Goal: Transaction & Acquisition: Purchase product/service

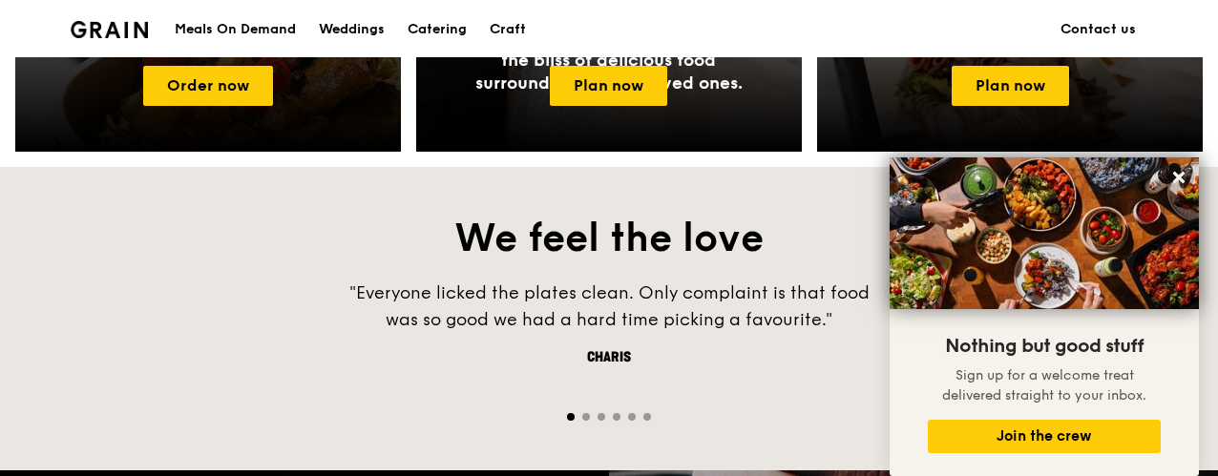
scroll to position [1019, 0]
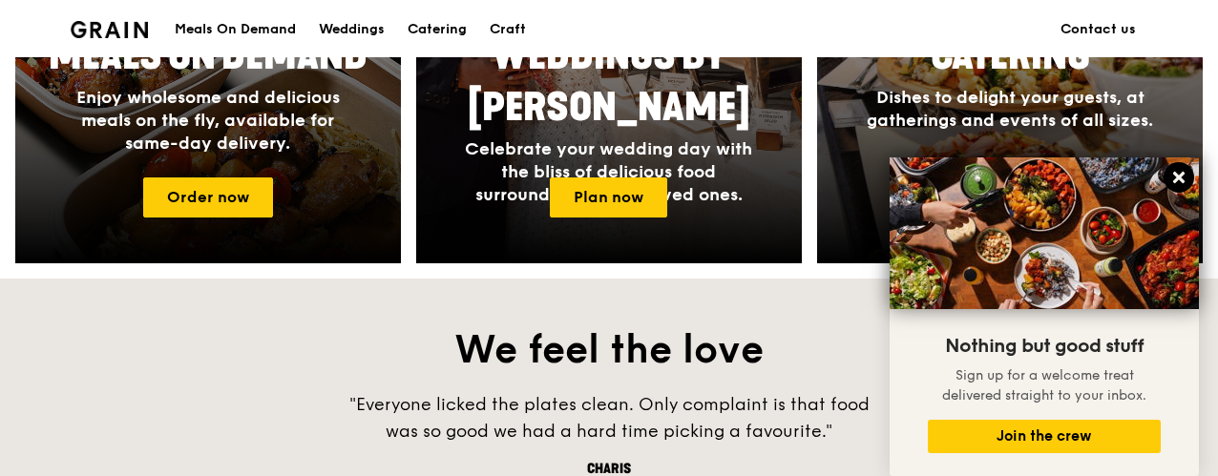
click at [1168, 173] on button at bounding box center [1178, 177] width 31 height 31
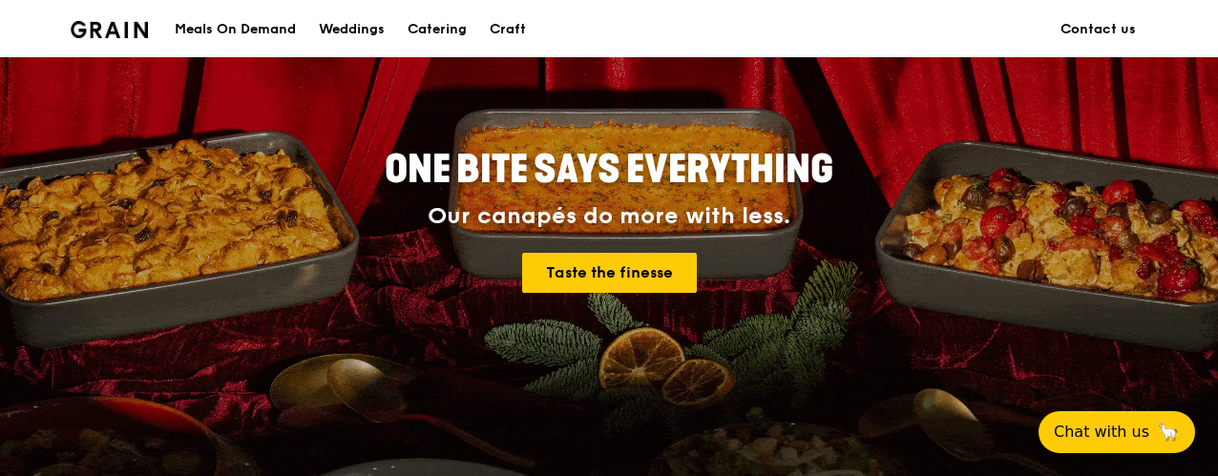
scroll to position [0, 0]
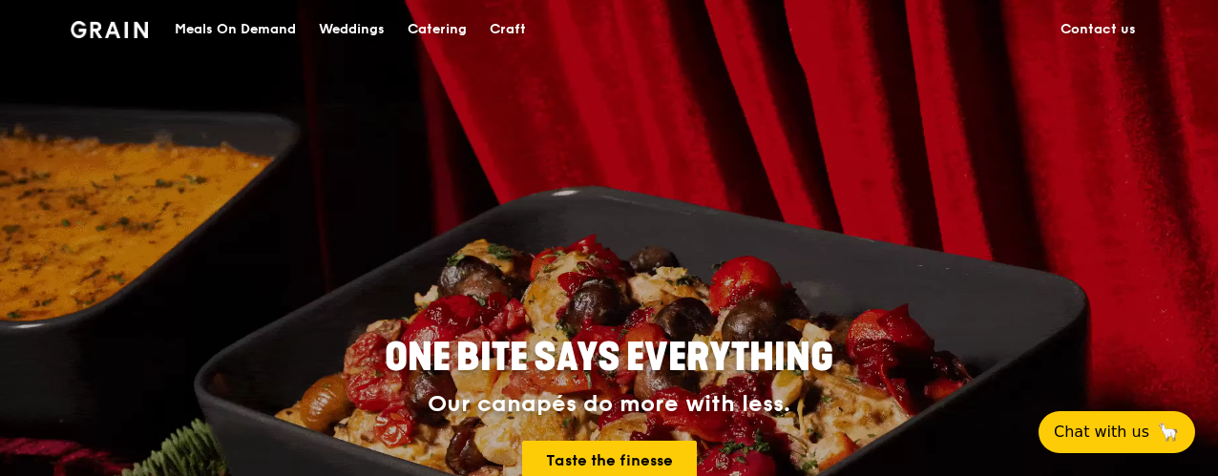
click at [227, 28] on div "Meals On Demand" at bounding box center [235, 29] width 121 height 57
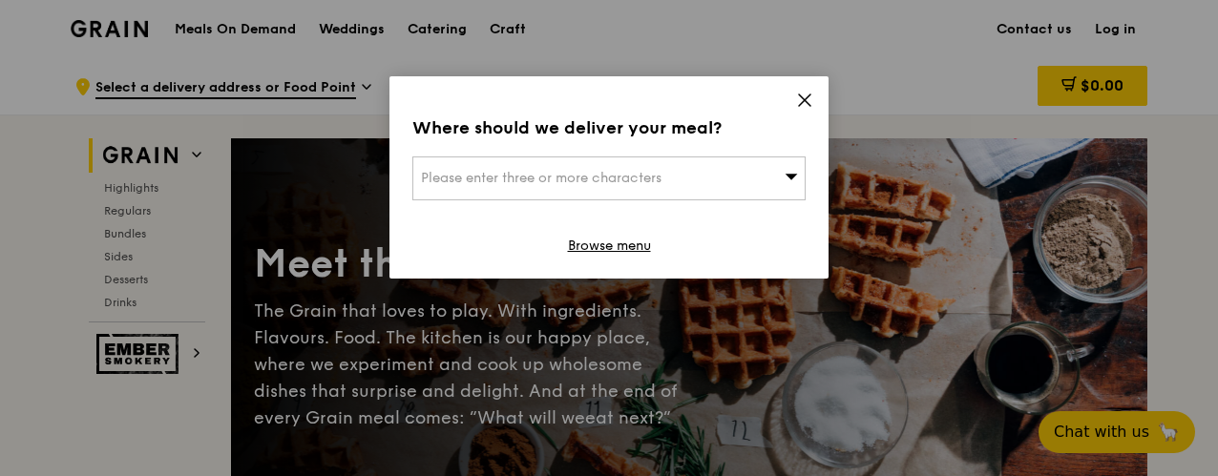
click at [721, 177] on div "Please enter three or more characters" at bounding box center [608, 178] width 393 height 44
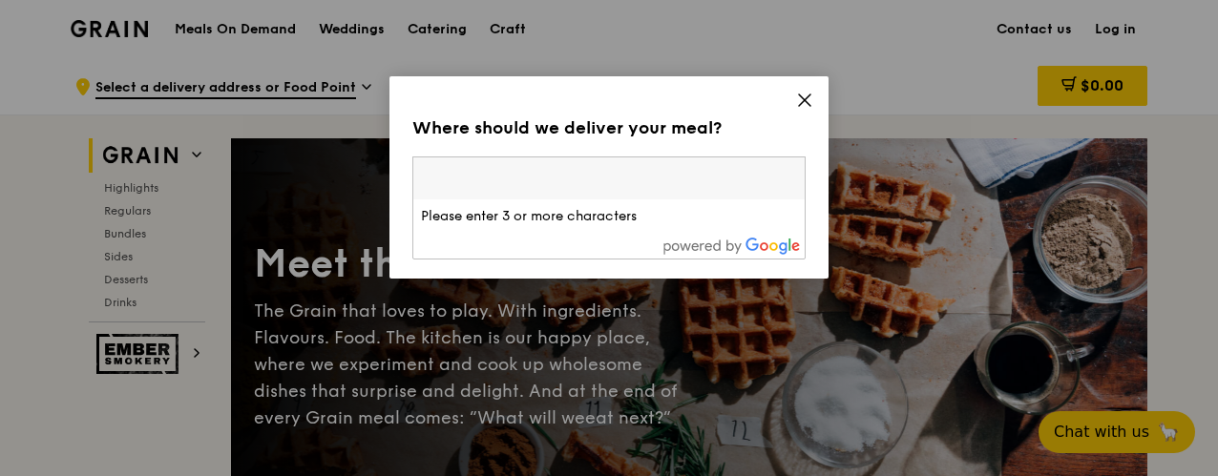
paste input "[STREET_ADDRESS]"
click at [528, 180] on input "search" at bounding box center [608, 178] width 391 height 42
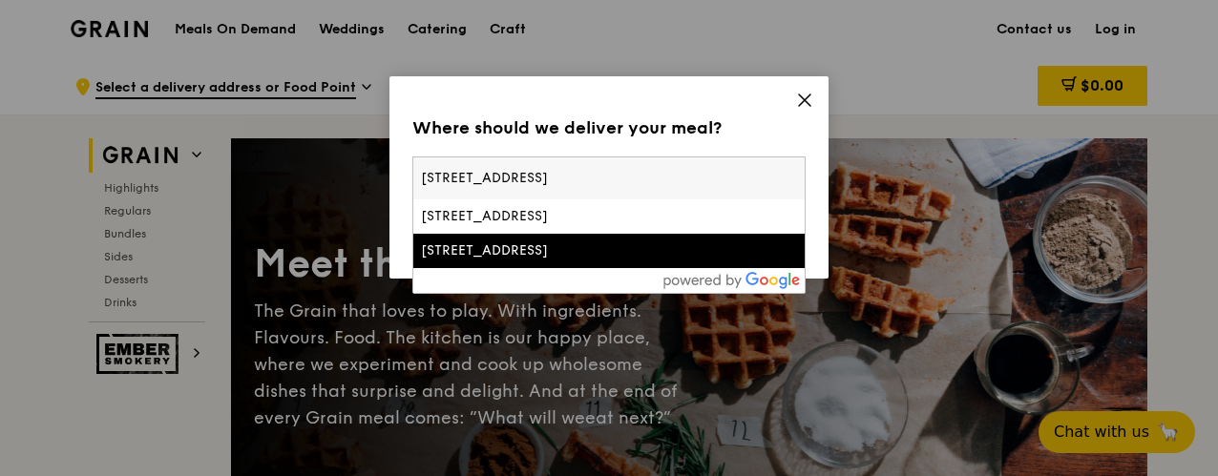
type input "[STREET_ADDRESS]"
click at [541, 244] on div "[STREET_ADDRESS]" at bounding box center [562, 250] width 282 height 19
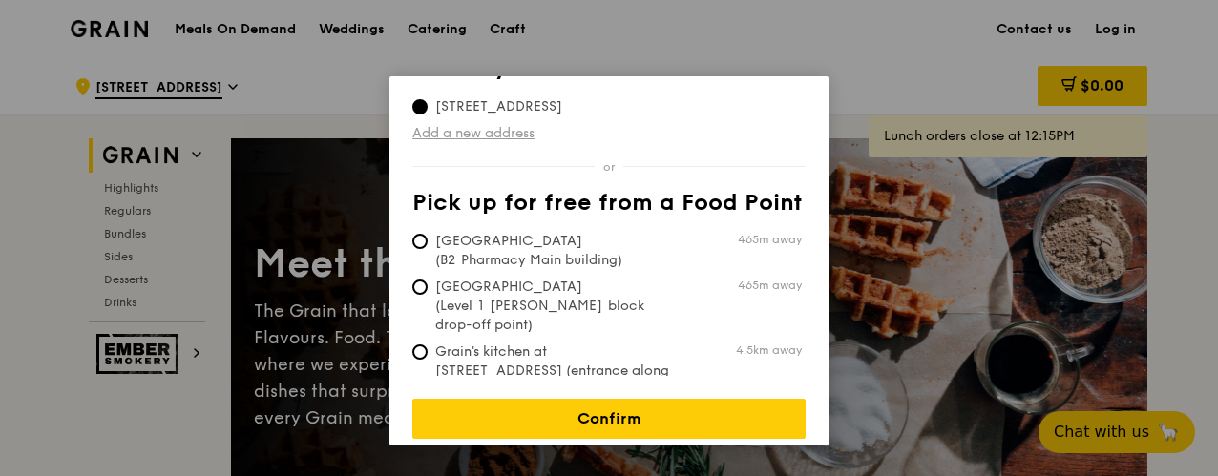
scroll to position [59, 0]
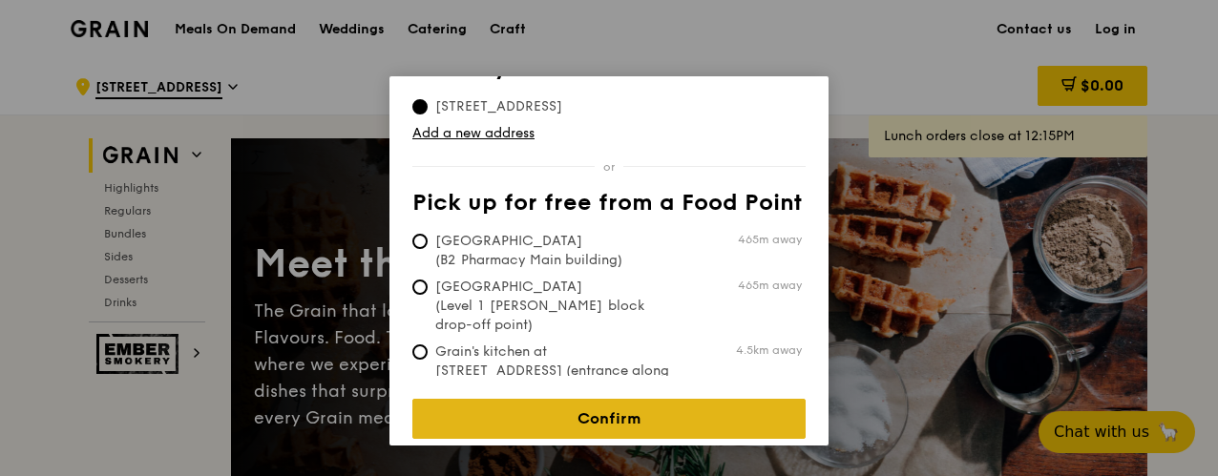
click at [700, 408] on link "Confirm" at bounding box center [608, 419] width 393 height 40
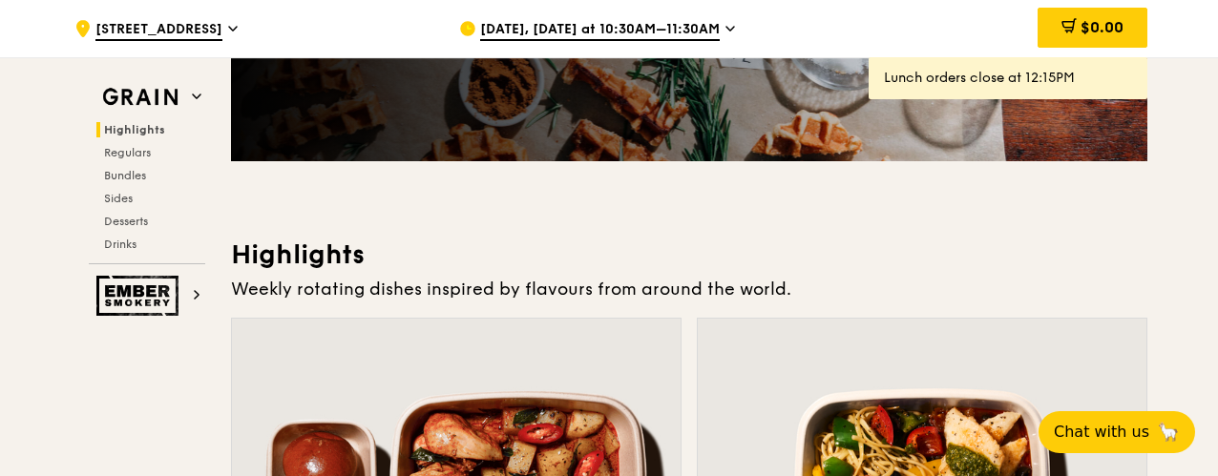
scroll to position [378, 0]
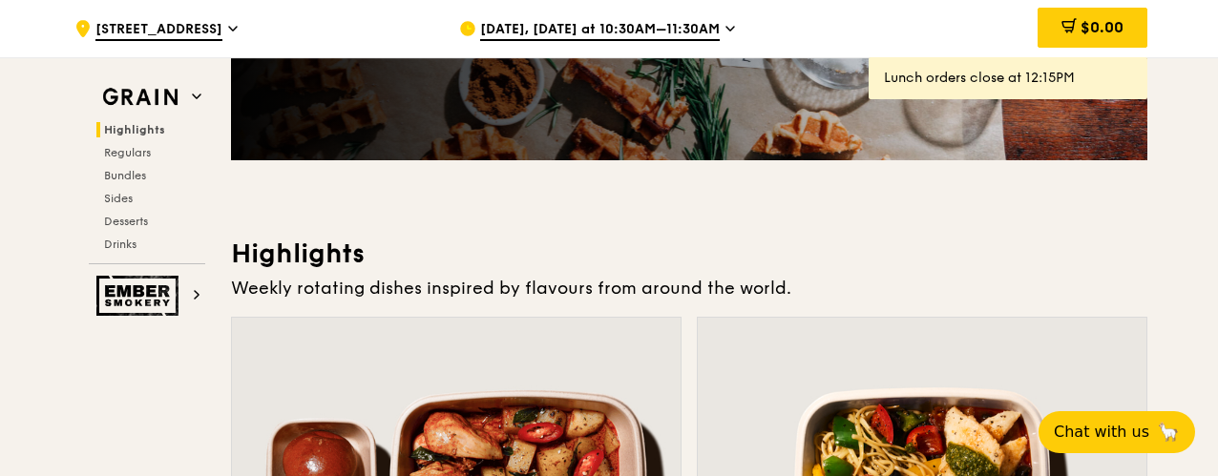
click at [725, 35] on icon at bounding box center [730, 28] width 10 height 17
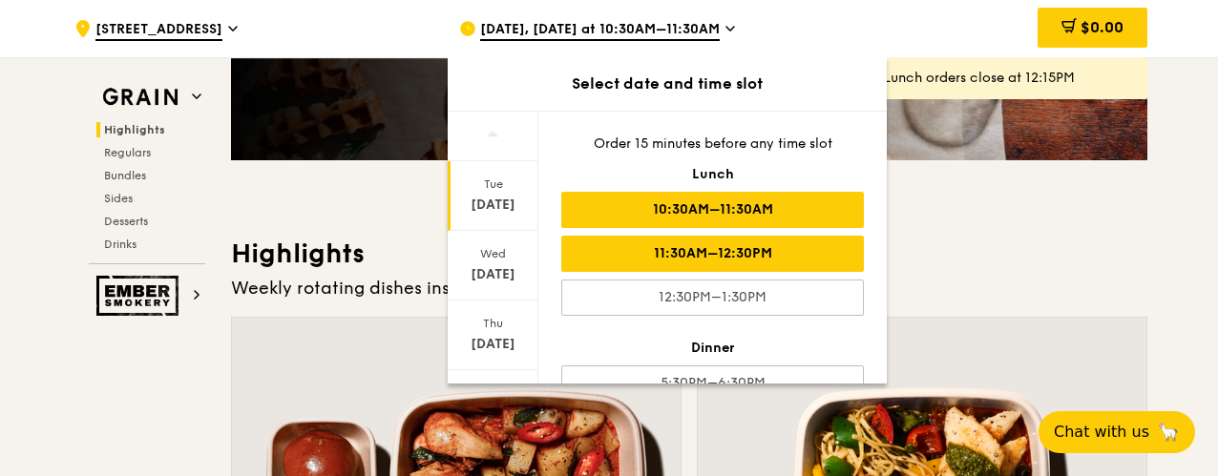
click at [725, 251] on div "11:30AM–12:30PM" at bounding box center [712, 254] width 302 height 36
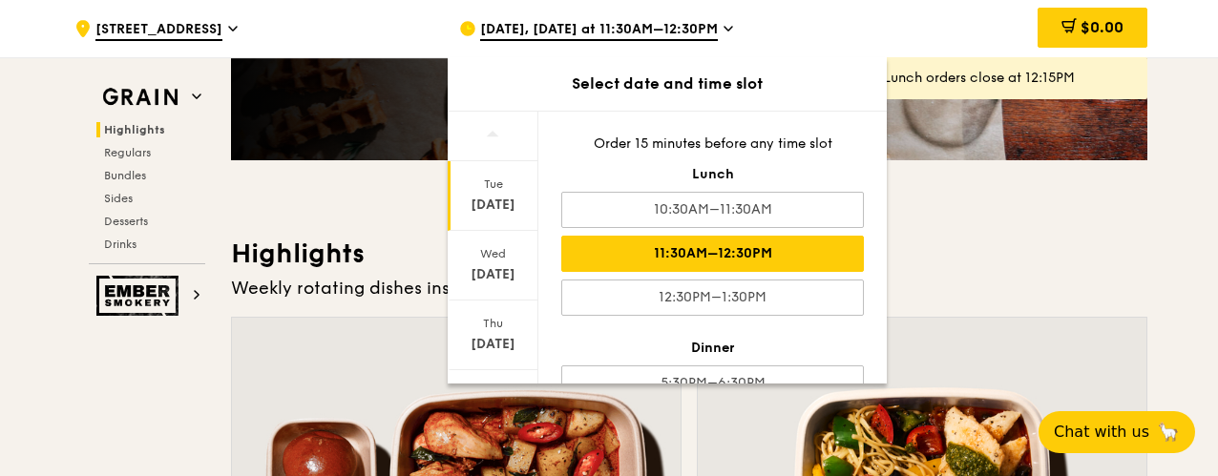
click at [969, 253] on h3 "Highlights" at bounding box center [689, 254] width 916 height 34
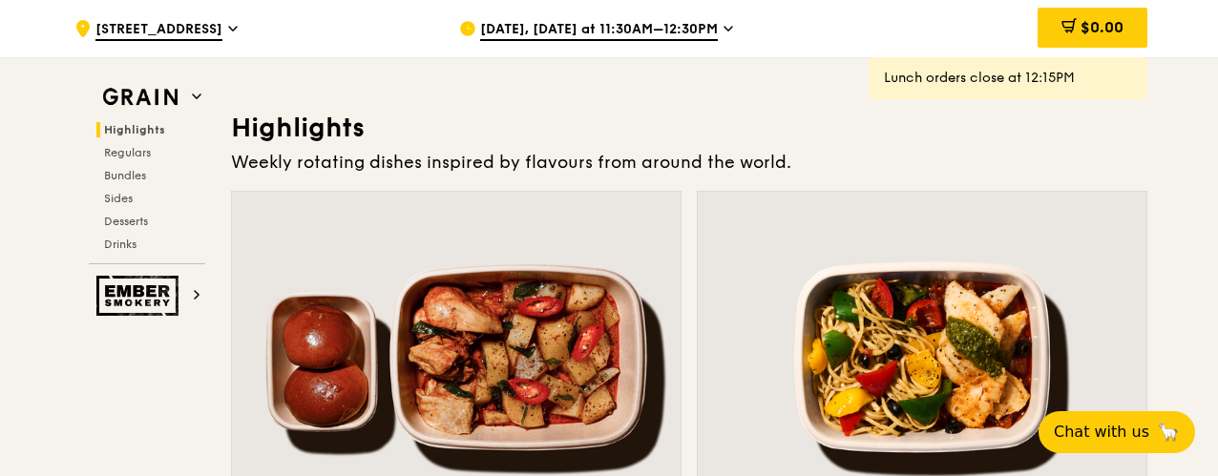
scroll to position [525, 0]
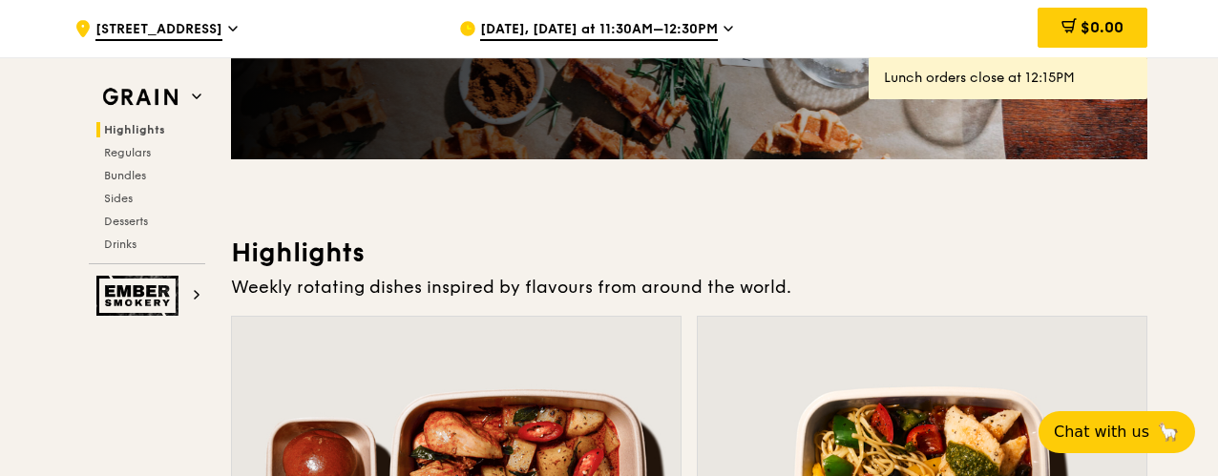
scroll to position [378, 0]
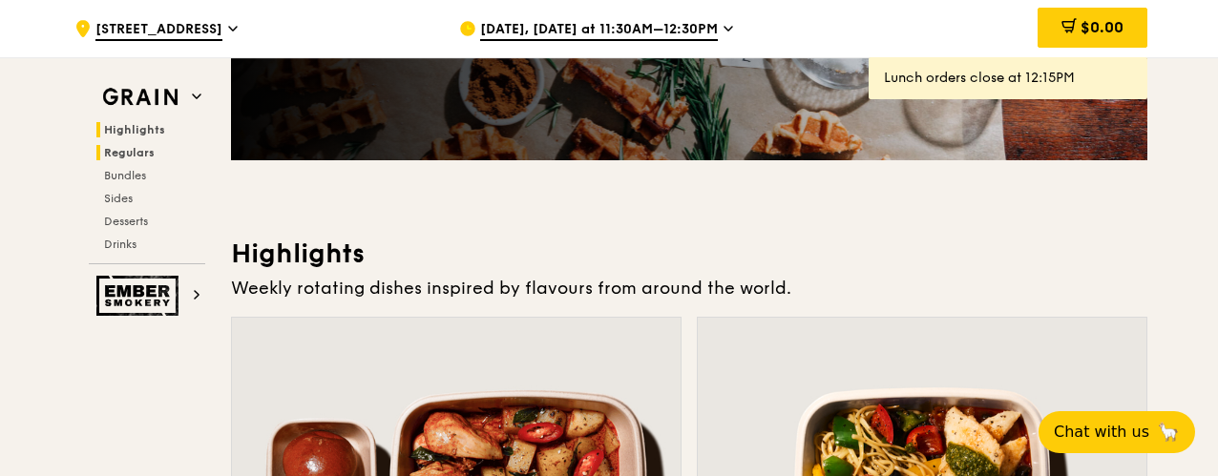
click at [103, 152] on h2 "Regulars" at bounding box center [150, 152] width 109 height 15
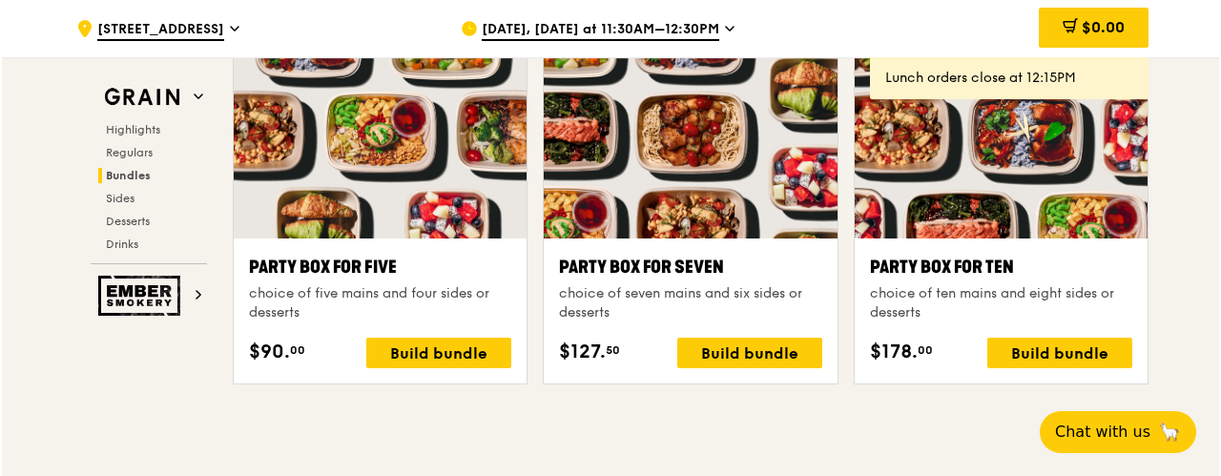
scroll to position [3850, 0]
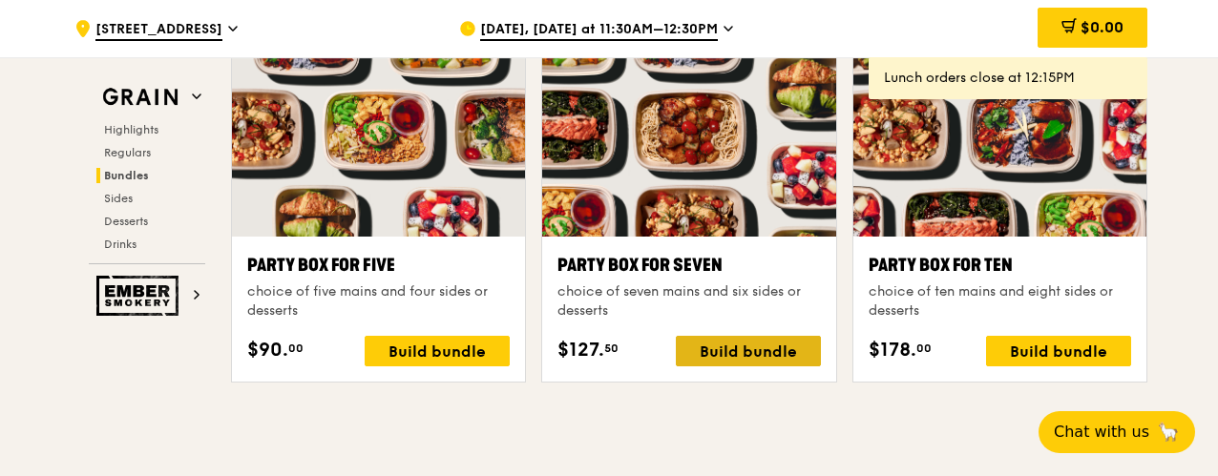
click at [761, 358] on div "Build bundle" at bounding box center [748, 351] width 145 height 31
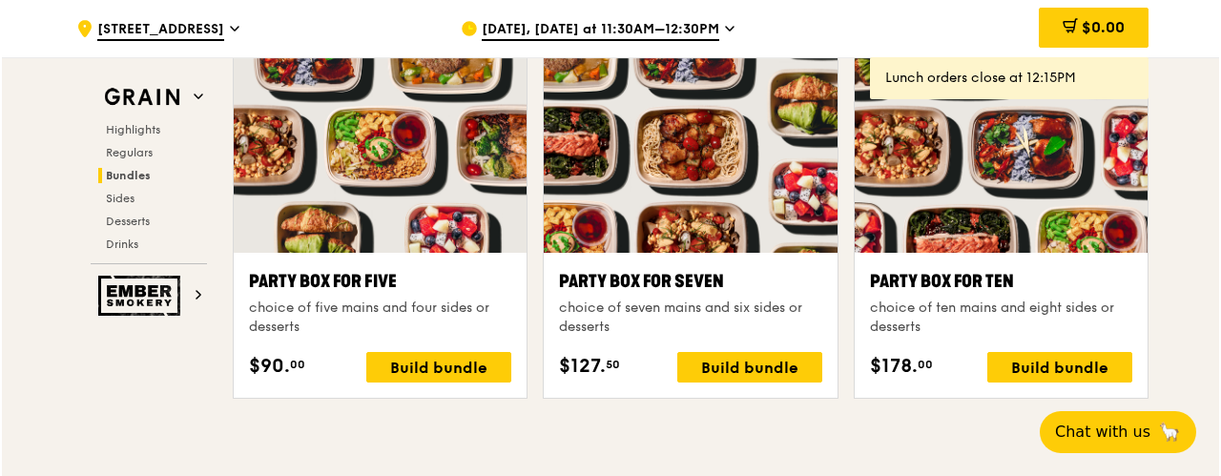
scroll to position [3825, 0]
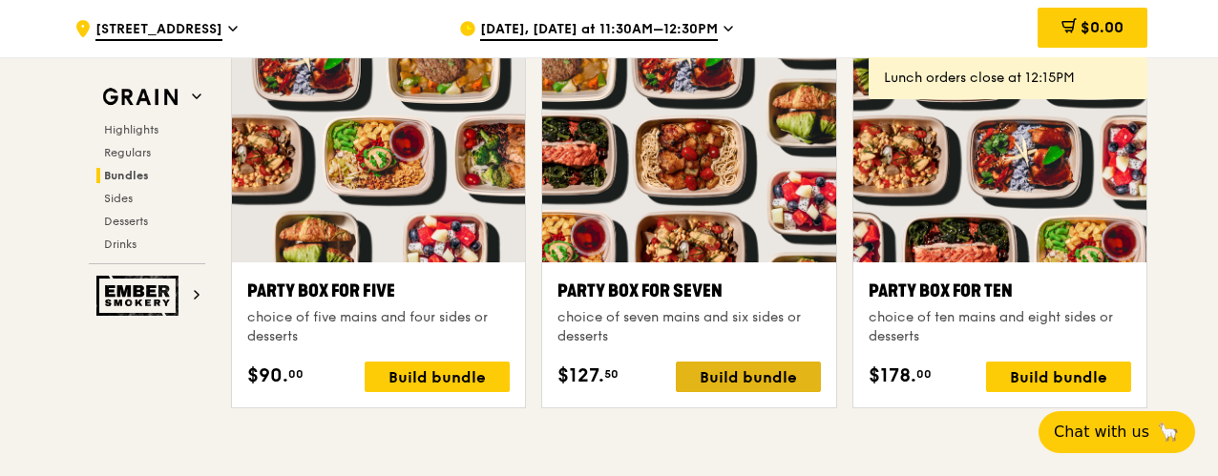
click at [733, 384] on div "Build bundle" at bounding box center [748, 377] width 145 height 31
click at [137, 152] on span "Regulars" at bounding box center [129, 152] width 51 height 13
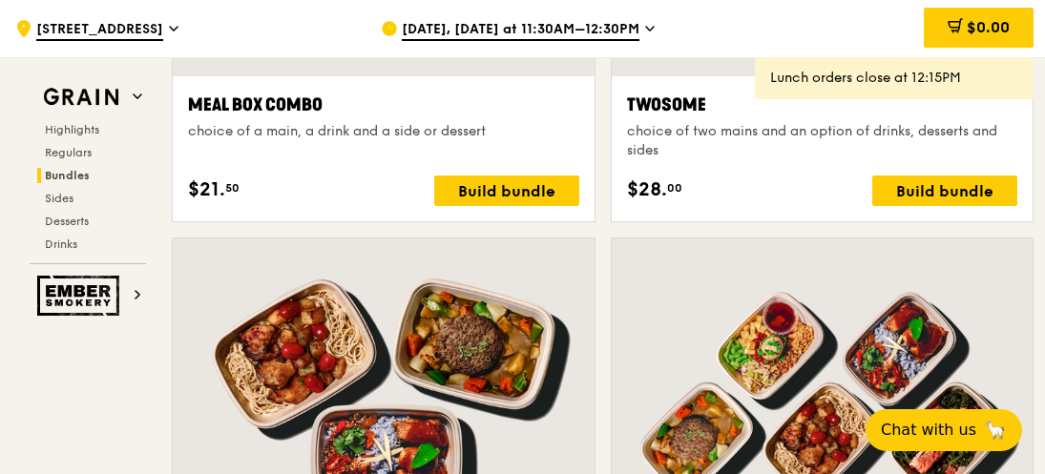
scroll to position [3144, 0]
